Goal: Information Seeking & Learning: Learn about a topic

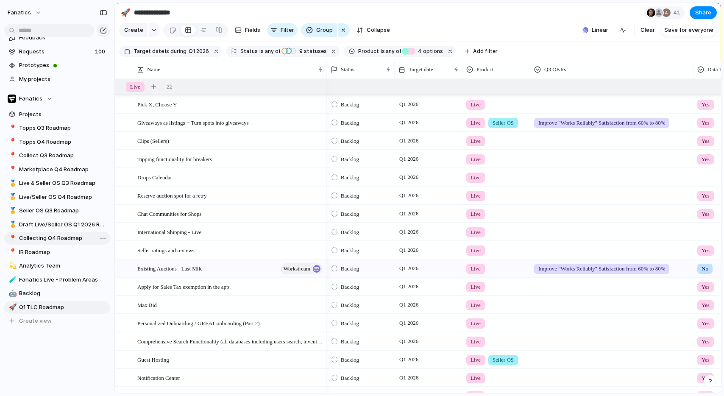
click at [62, 238] on span "Collecting Q4 Roadmap" at bounding box center [63, 238] width 88 height 8
type input "**********"
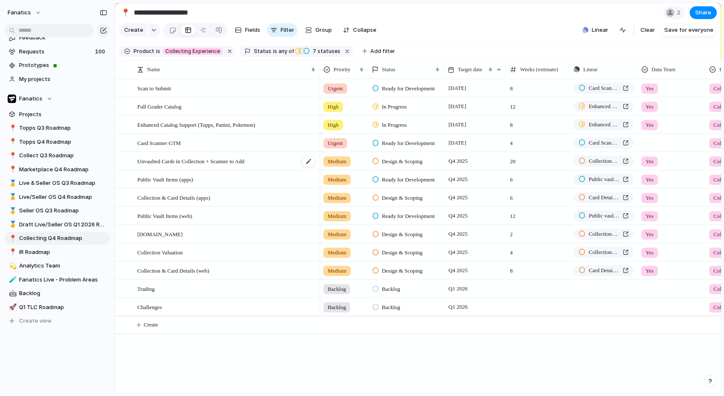
click at [195, 167] on div "Unvaulted Cards in Collection + Scanner to Add" at bounding box center [226, 161] width 179 height 17
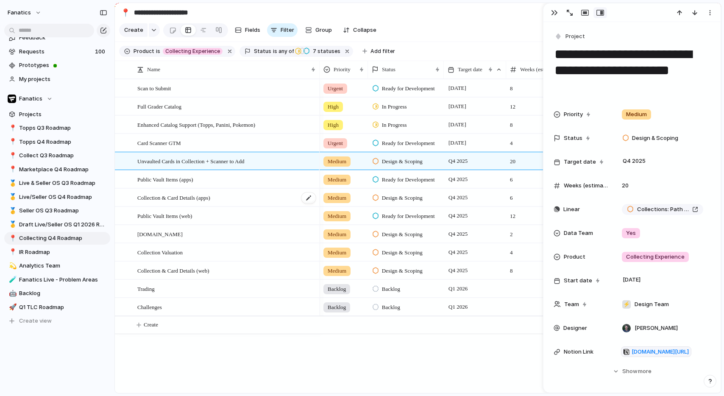
click at [199, 200] on span "Collection & Card Details (apps)" at bounding box center [173, 198] width 73 height 10
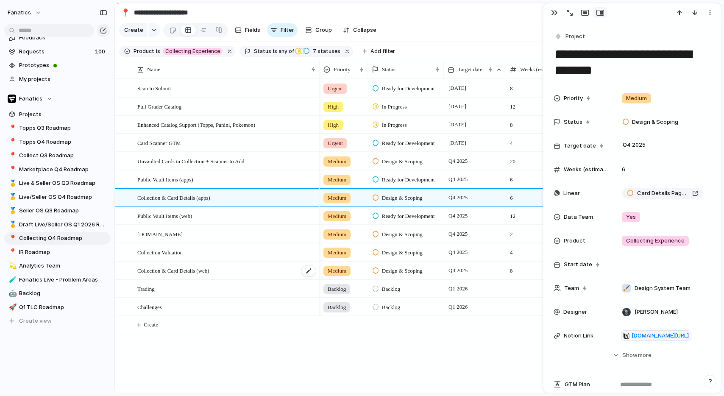
click at [205, 274] on span "Collection & Card Details (web)" at bounding box center [173, 271] width 72 height 10
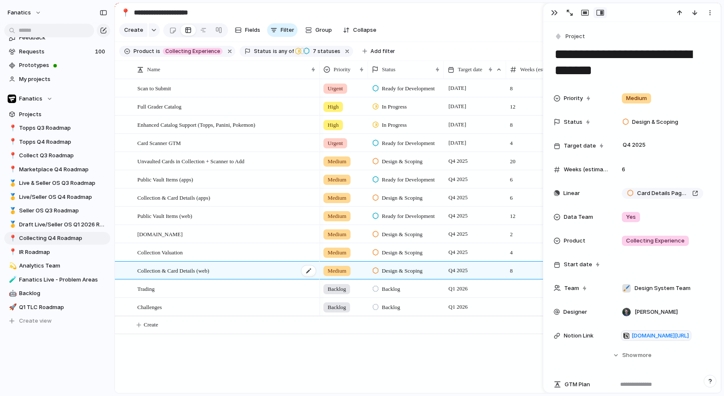
type textarea "**********"
click at [557, 12] on div "button" at bounding box center [554, 12] width 7 height 7
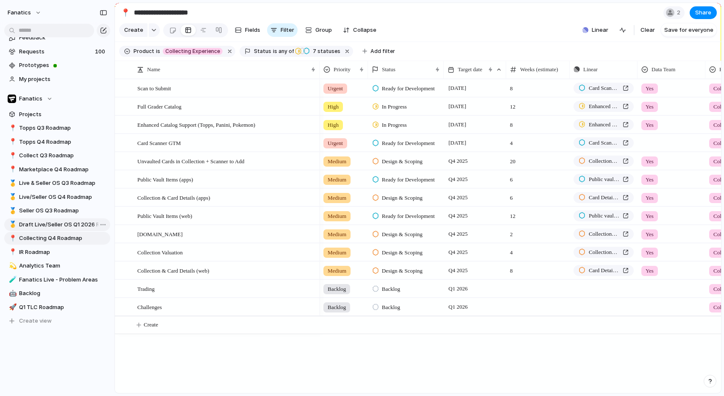
click at [56, 224] on span "Draft Live/Seller OS Q1 2026 Roadmap" at bounding box center [63, 225] width 88 height 8
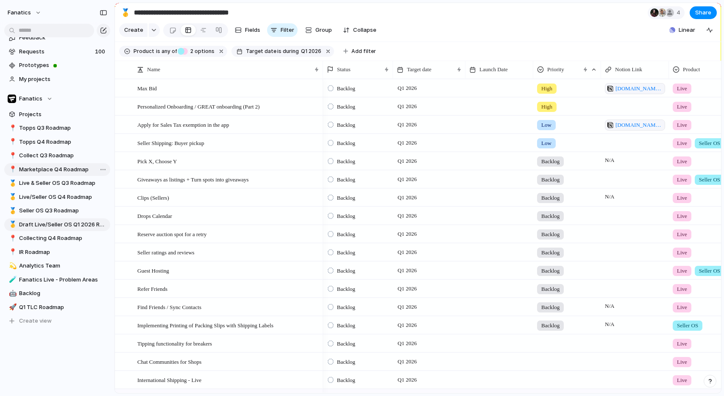
click at [48, 168] on span "Marketplace Q4 Roadmap" at bounding box center [63, 169] width 88 height 8
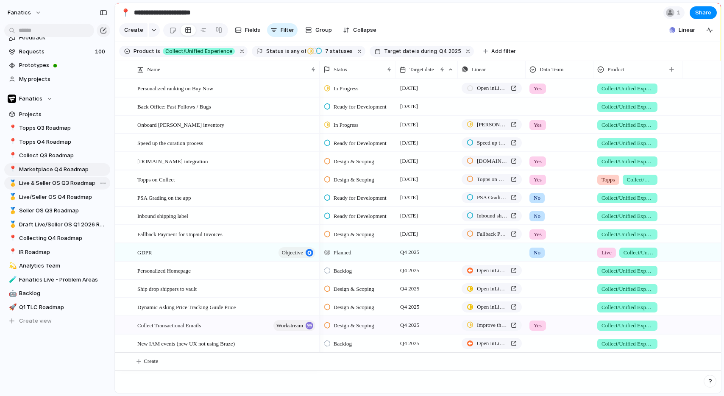
click at [58, 186] on span "Live & Seller OS Q3 Roadmap" at bounding box center [63, 183] width 88 height 8
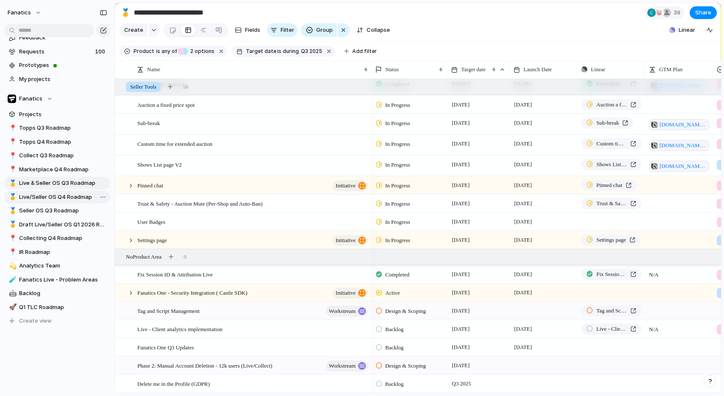
click at [84, 195] on span "Live/Seller OS Q4 Roadmap" at bounding box center [63, 197] width 88 height 8
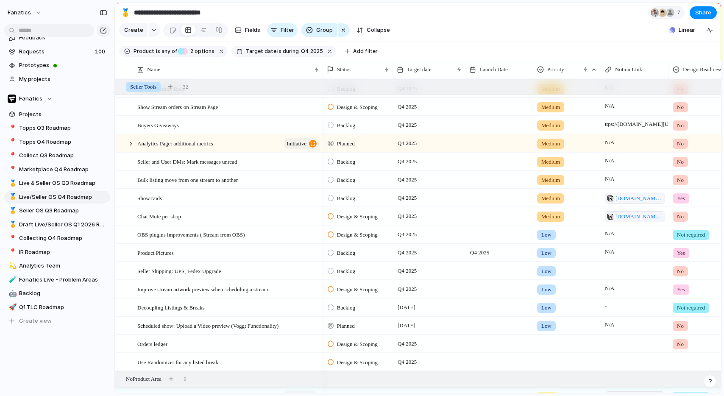
scroll to position [698, 0]
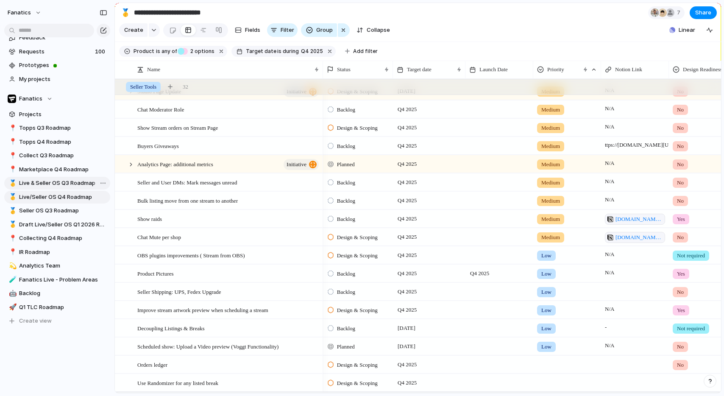
click at [72, 181] on span "Live & Seller OS Q3 Roadmap" at bounding box center [63, 183] width 88 height 8
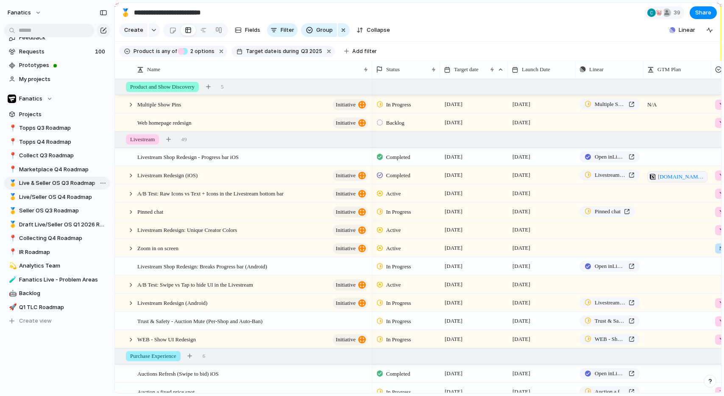
type input "**********"
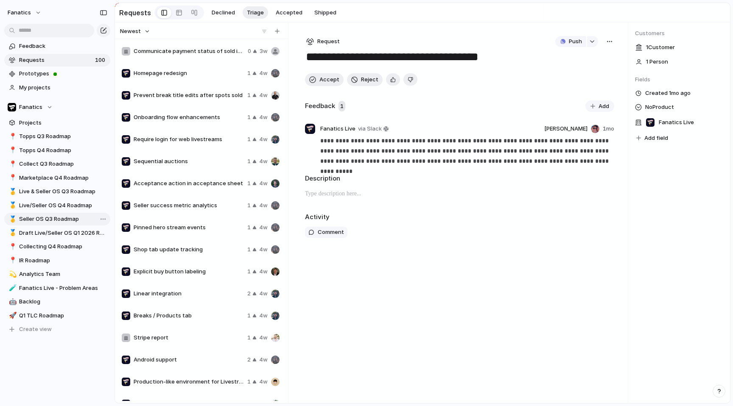
click at [62, 219] on span "Seller OS Q3 Roadmap" at bounding box center [63, 219] width 88 height 8
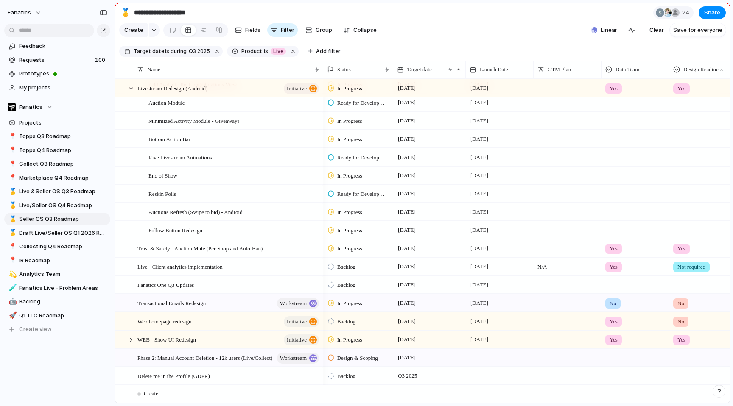
scroll to position [167, 0]
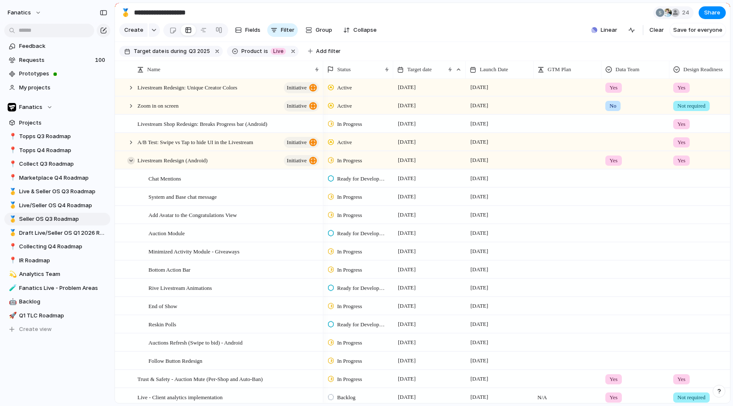
click at [130, 161] on div at bounding box center [131, 161] width 8 height 8
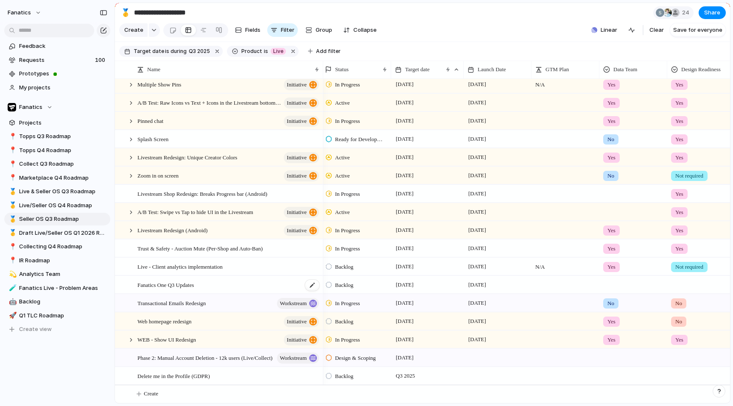
scroll to position [0, 0]
click at [75, 194] on span "Live & Seller OS Q3 Roadmap" at bounding box center [63, 191] width 88 height 8
type input "**********"
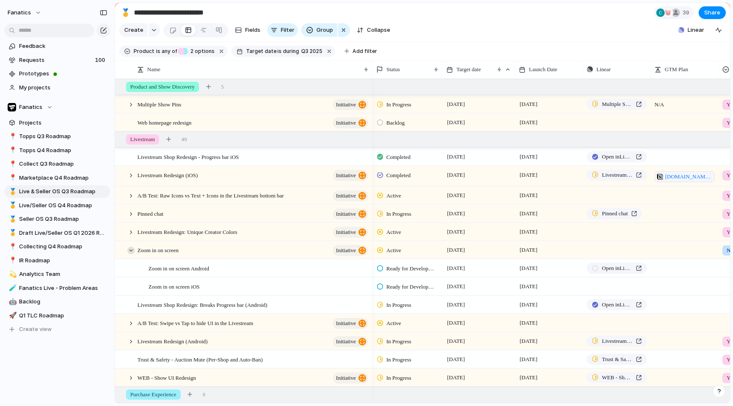
click at [131, 251] on div at bounding box center [131, 251] width 8 height 8
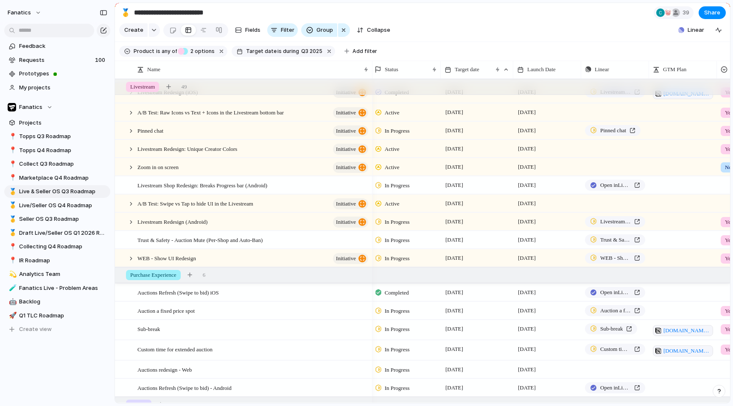
scroll to position [0, 0]
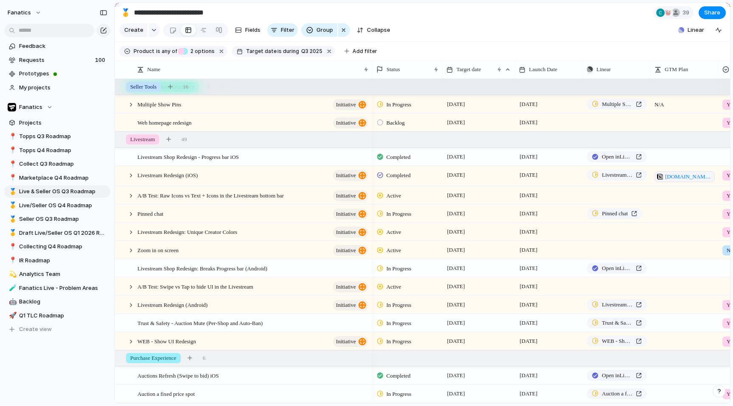
scroll to position [0, 0]
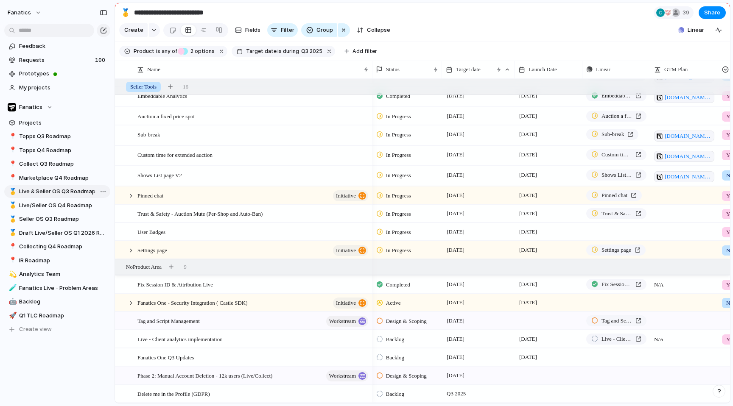
click at [65, 189] on span "Live & Seller OS Q3 Roadmap" at bounding box center [63, 191] width 88 height 8
click at [50, 260] on span "IR Roadmap" at bounding box center [63, 261] width 88 height 8
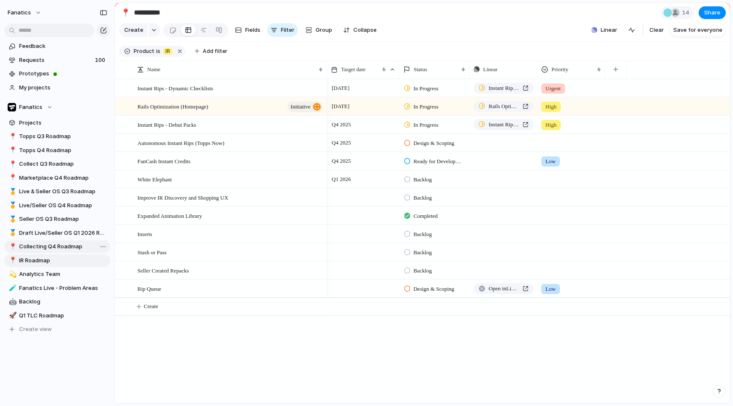
click at [54, 245] on span "Collecting Q4 Roadmap" at bounding box center [63, 247] width 88 height 8
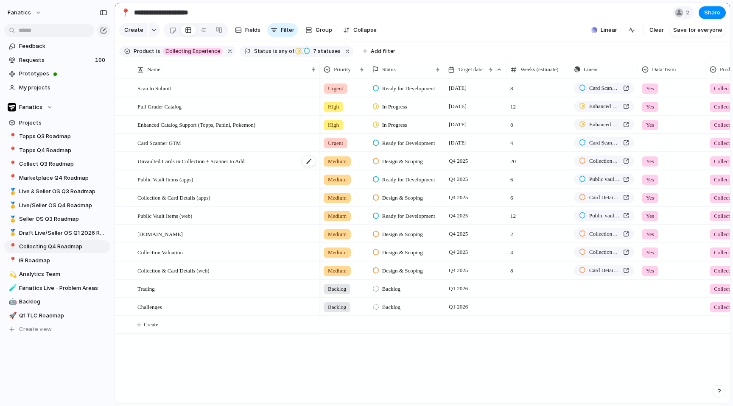
click at [244, 159] on span "Unvaulted Cards in Collection + Scanner to Add" at bounding box center [190, 161] width 107 height 10
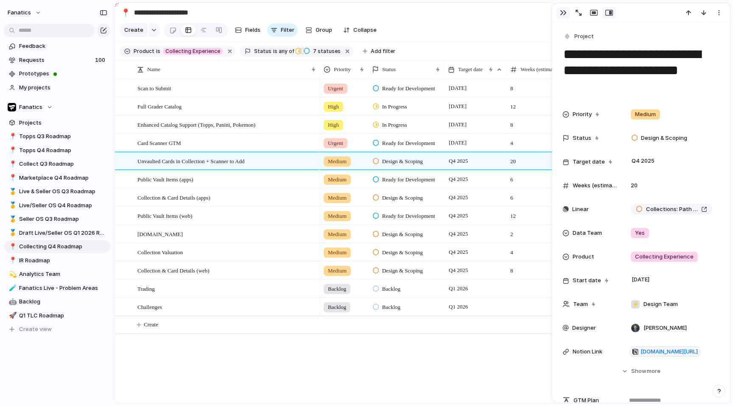
click at [562, 14] on div "button" at bounding box center [563, 12] width 7 height 7
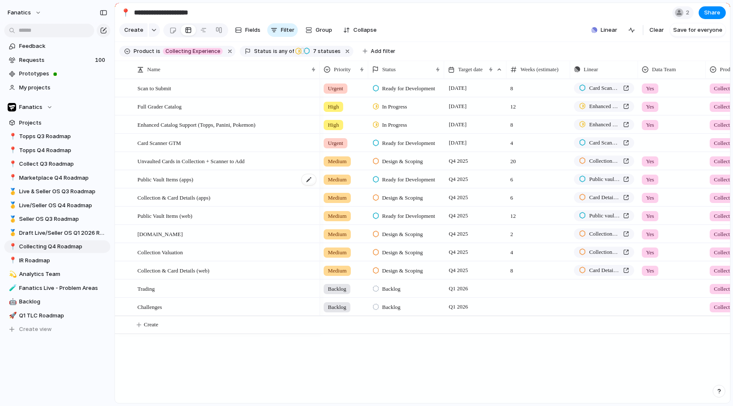
click at [274, 180] on div "Public Vault Items (apps)" at bounding box center [226, 179] width 179 height 17
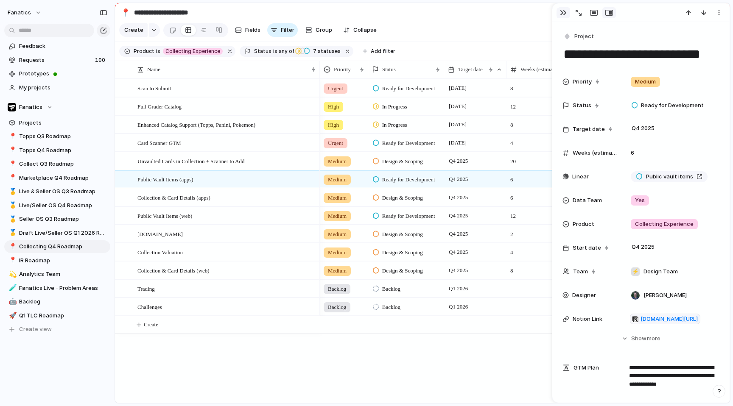
click at [566, 14] on div "button" at bounding box center [563, 12] width 7 height 7
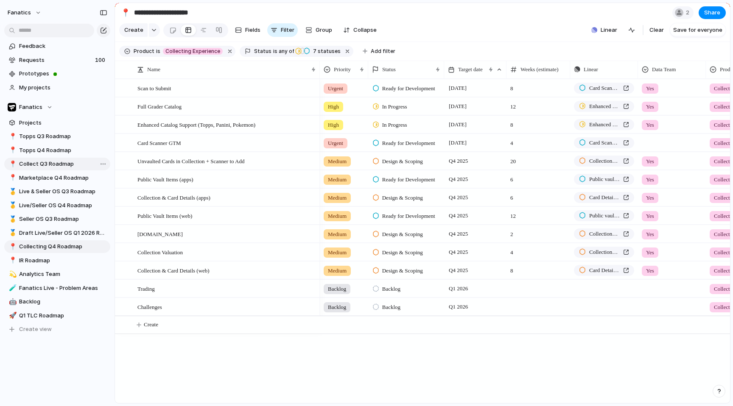
click at [65, 165] on span "Collect Q3 Roadmap" at bounding box center [63, 164] width 88 height 8
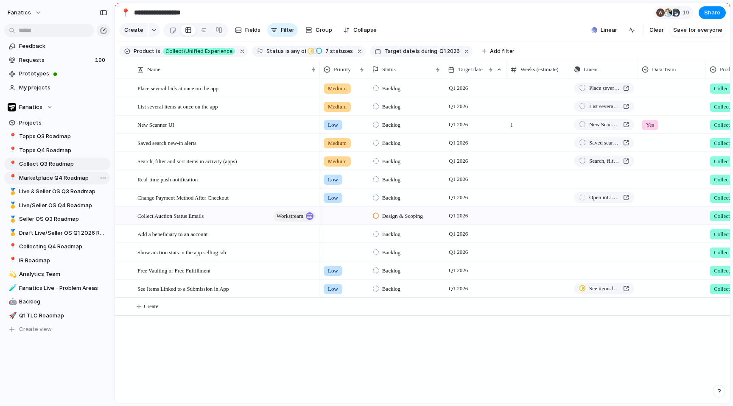
click at [53, 182] on link "📍 Marketplace Q4 Roadmap" at bounding box center [57, 178] width 106 height 13
type input "**********"
